Goal: Find specific page/section: Find specific page/section

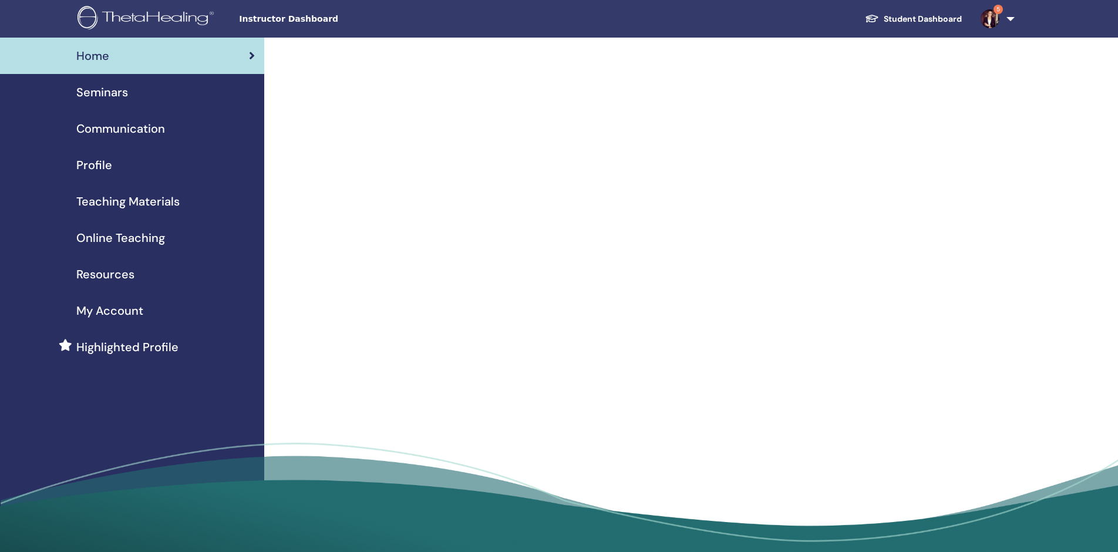
click at [111, 93] on span "Seminars" at bounding box center [102, 92] width 52 height 18
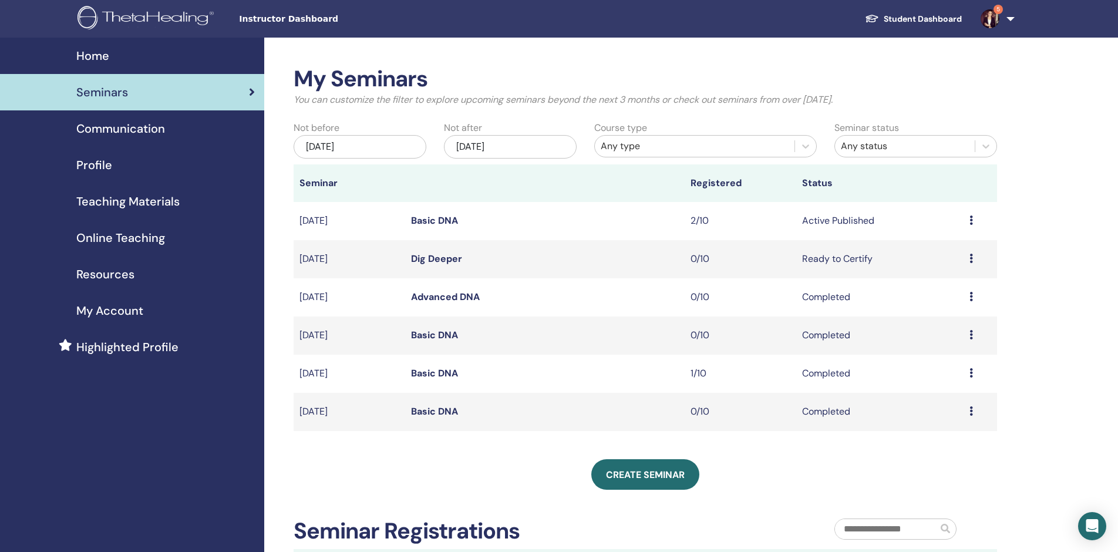
click at [445, 219] on link "Basic DNA" at bounding box center [434, 220] width 47 height 12
